Goal: Task Accomplishment & Management: Manage account settings

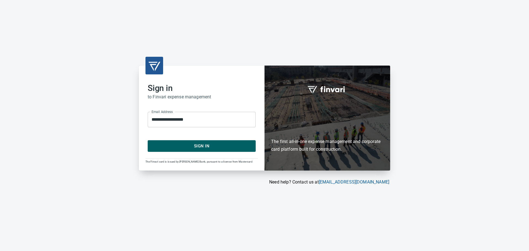
click at [180, 147] on span "Sign In" at bounding box center [202, 145] width 96 height 7
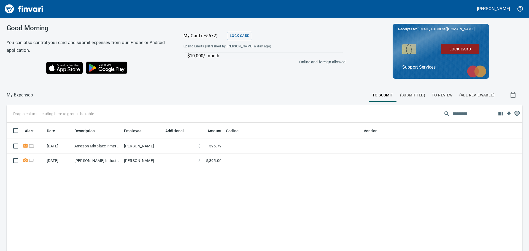
scroll to position [186, 507]
click at [432, 96] on span "To Review" at bounding box center [442, 95] width 21 height 7
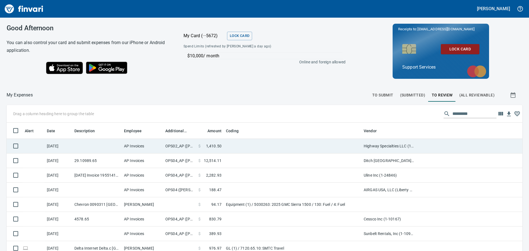
scroll to position [1, 1]
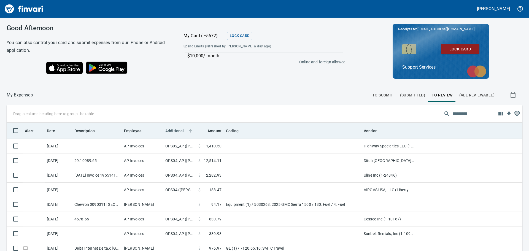
click at [178, 133] on span "Additional Reviewer" at bounding box center [175, 131] width 21 height 7
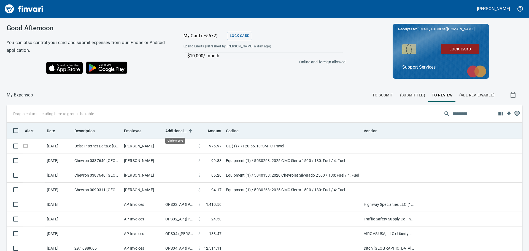
click at [178, 133] on span "Additional Reviewer" at bounding box center [175, 131] width 21 height 7
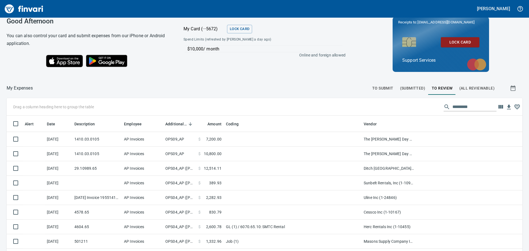
scroll to position [0, 0]
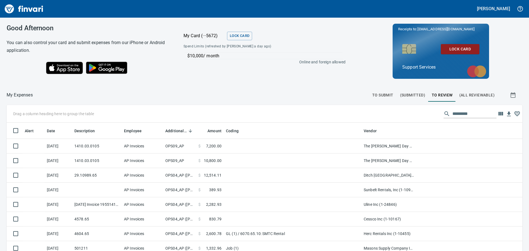
click at [14, 6] on img "Finvari" at bounding box center [23, 8] width 41 height 13
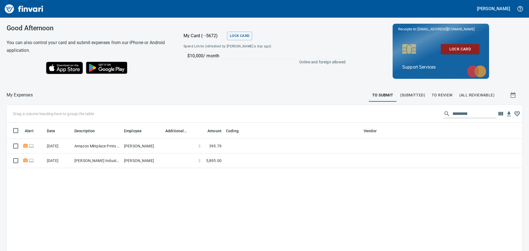
scroll to position [186, 507]
